Goal: Find contact information: Find contact information

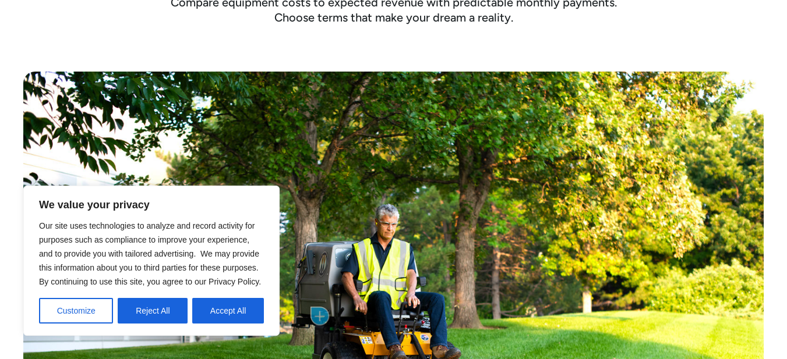
scroll to position [504, 0]
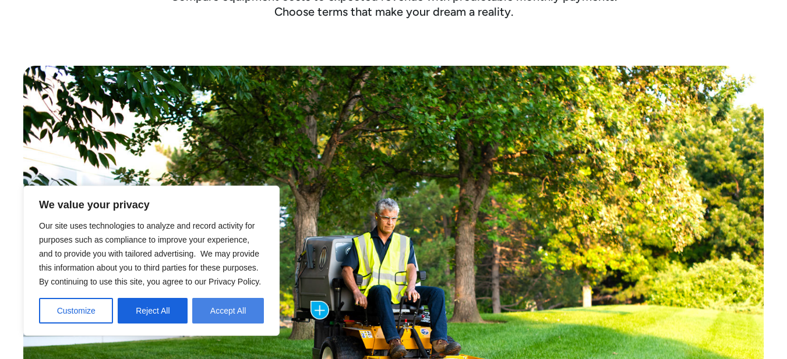
click at [250, 321] on button "Accept All" at bounding box center [228, 311] width 72 height 26
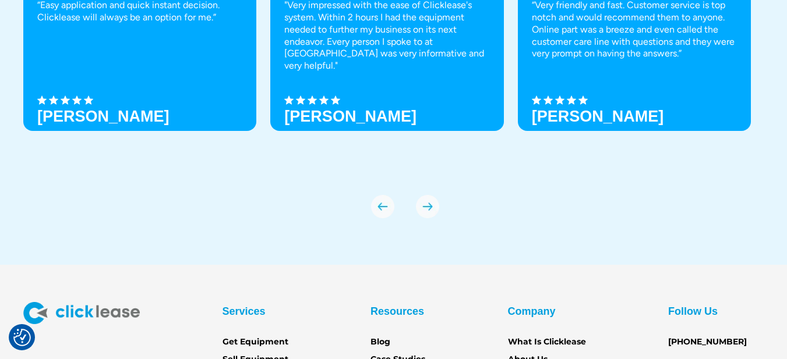
scroll to position [4150, 0]
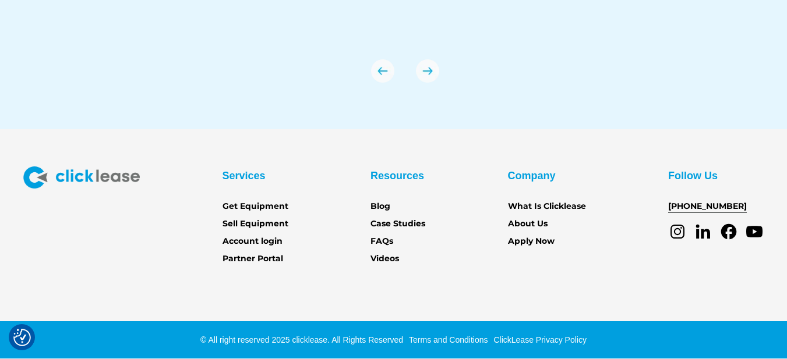
click at [691, 211] on link "[PHONE_NUMBER]" at bounding box center [707, 206] width 79 height 13
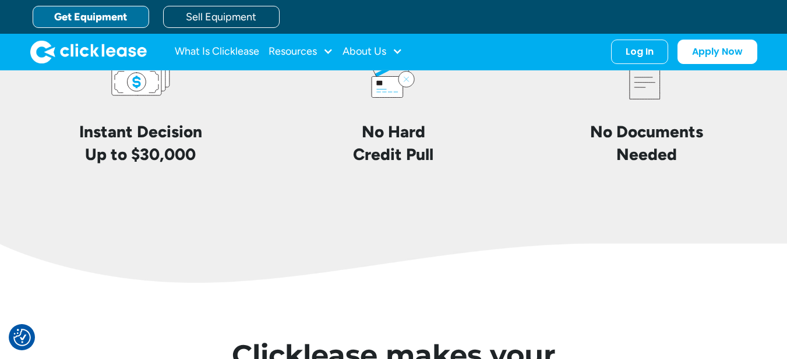
scroll to position [2902, 0]
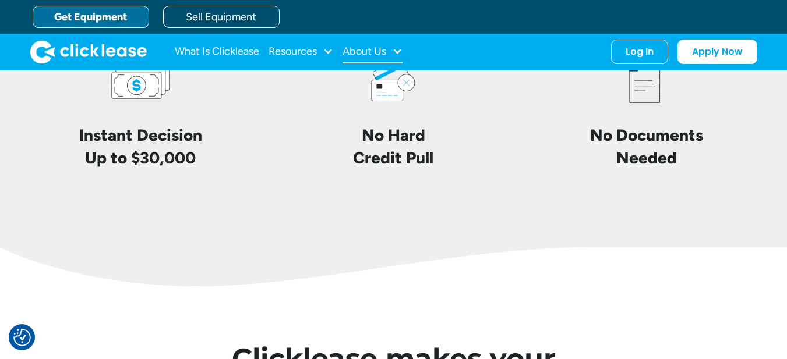
click at [372, 51] on div "About Us" at bounding box center [364, 51] width 44 height 0
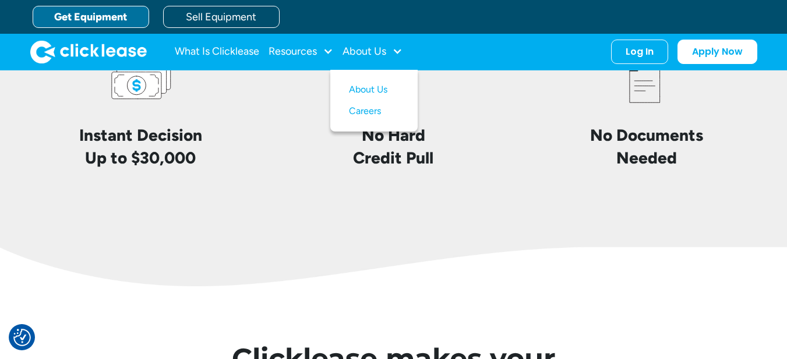
click at [421, 241] on img at bounding box center [393, 251] width 787 height 70
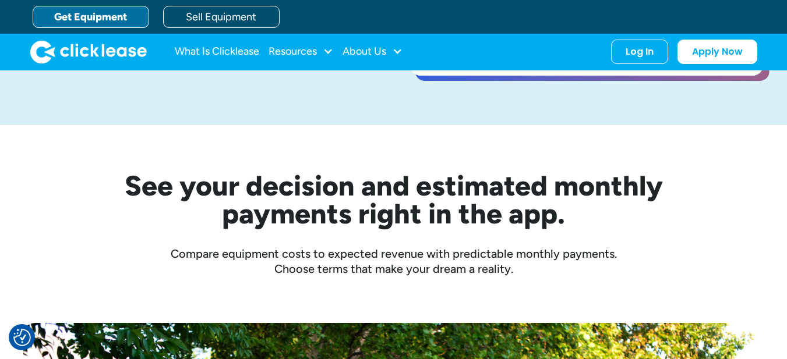
scroll to position [0, 0]
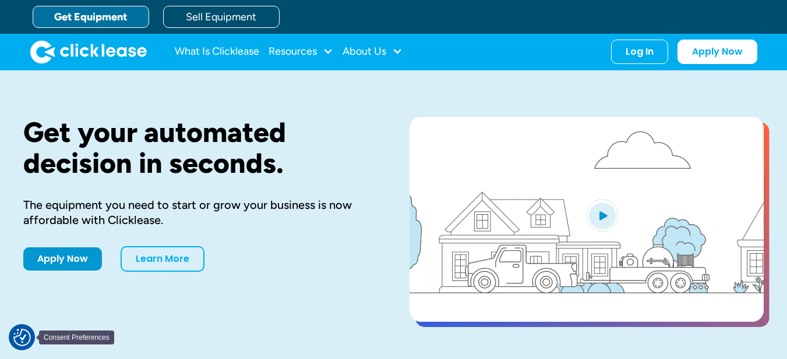
click at [13, 344] on img "Consent Preferences" at bounding box center [21, 337] width 17 height 17
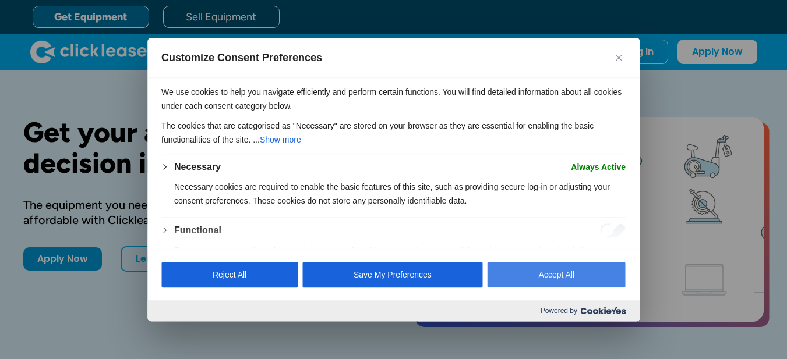
click at [593, 284] on button "Accept All" at bounding box center [556, 275] width 138 height 26
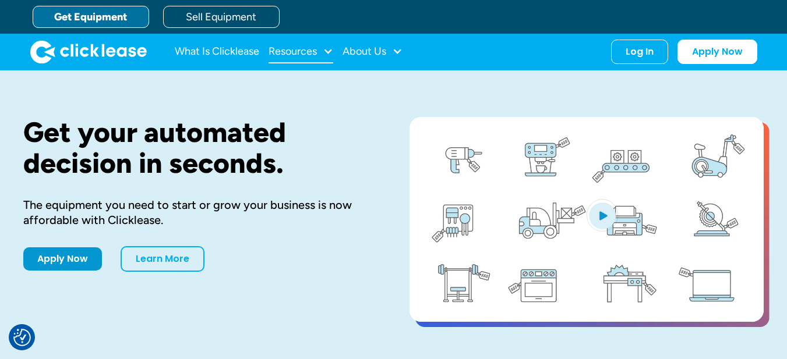
click at [328, 53] on div at bounding box center [328, 51] width 10 height 10
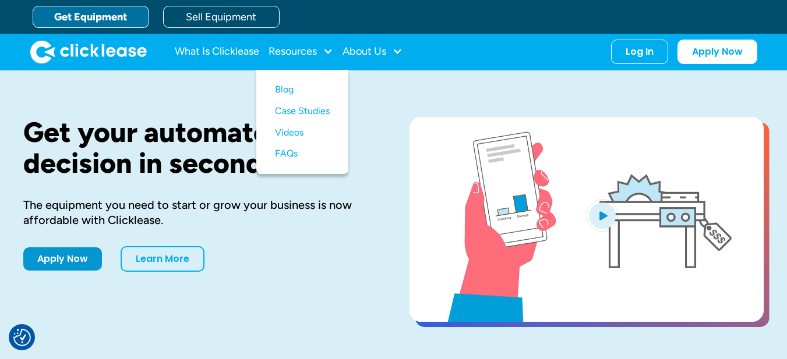
click at [88, 58] on img "home" at bounding box center [88, 51] width 116 height 23
